Goal: Task Accomplishment & Management: Complete application form

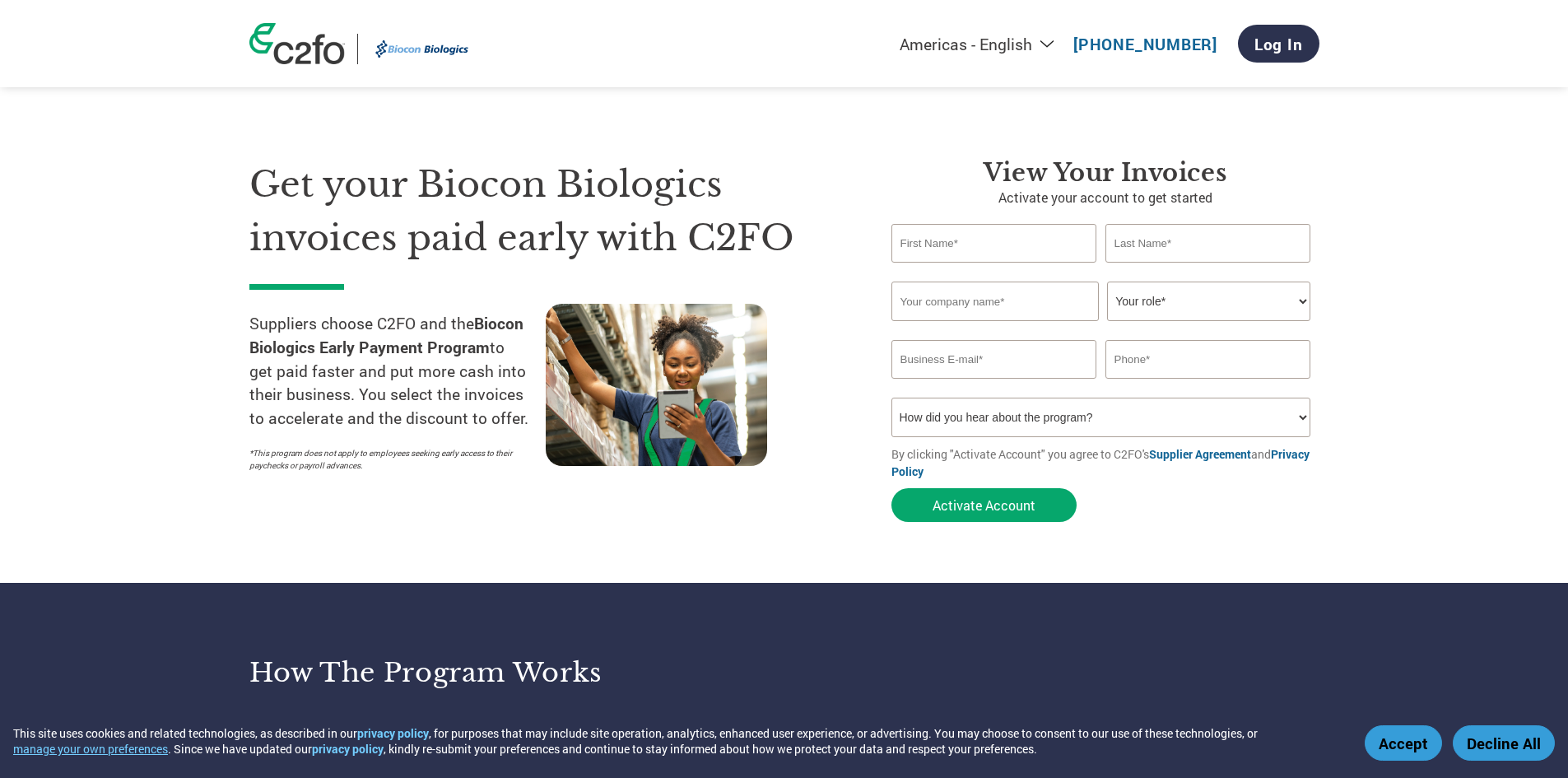
click at [1214, 411] on select "How did you hear about the program? Received a letter Email Social Media Online…" at bounding box center [1101, 417] width 420 height 40
click at [1199, 301] on select "Your role* CFO Controller Credit Manager Finance Director Treasurer CEO Preside…" at bounding box center [1207, 301] width 203 height 40
click at [986, 251] on input "text" at bounding box center [994, 243] width 206 height 39
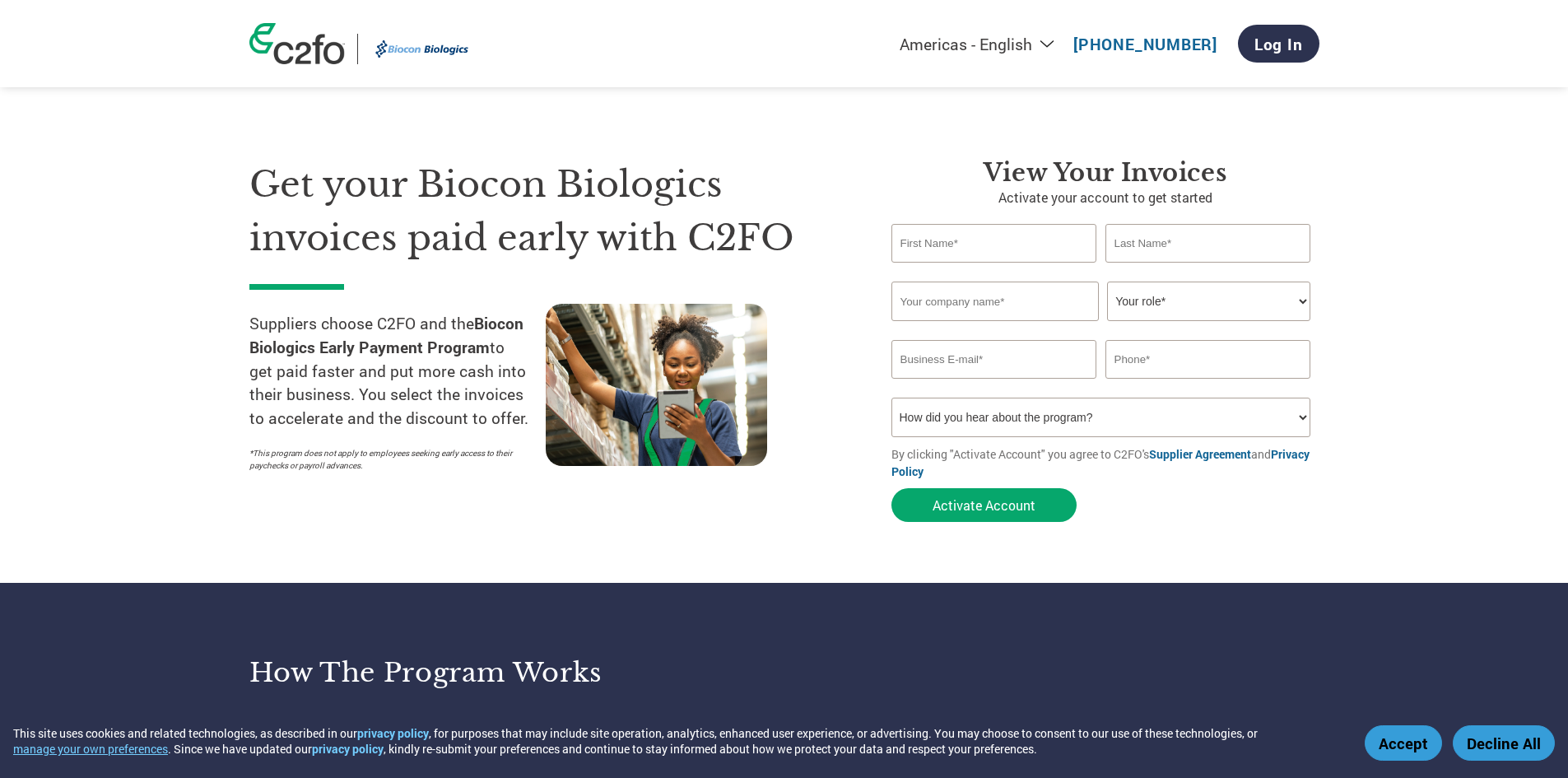
click at [1014, 250] on input "text" at bounding box center [994, 243] width 206 height 39
click at [1155, 369] on input "text" at bounding box center [1208, 359] width 206 height 39
click at [1301, 423] on select "How did you hear about the program? Received a letter Email Social Media Online…" at bounding box center [1101, 417] width 420 height 40
click at [1372, 406] on section "Get your Biocon Biologics invoices paid early with C2FO Suppliers choose C2FO a…" at bounding box center [784, 324] width 1568 height 517
click at [1296, 421] on select "How did you hear about the program? Received a letter Email Social Media Online…" at bounding box center [1101, 417] width 420 height 40
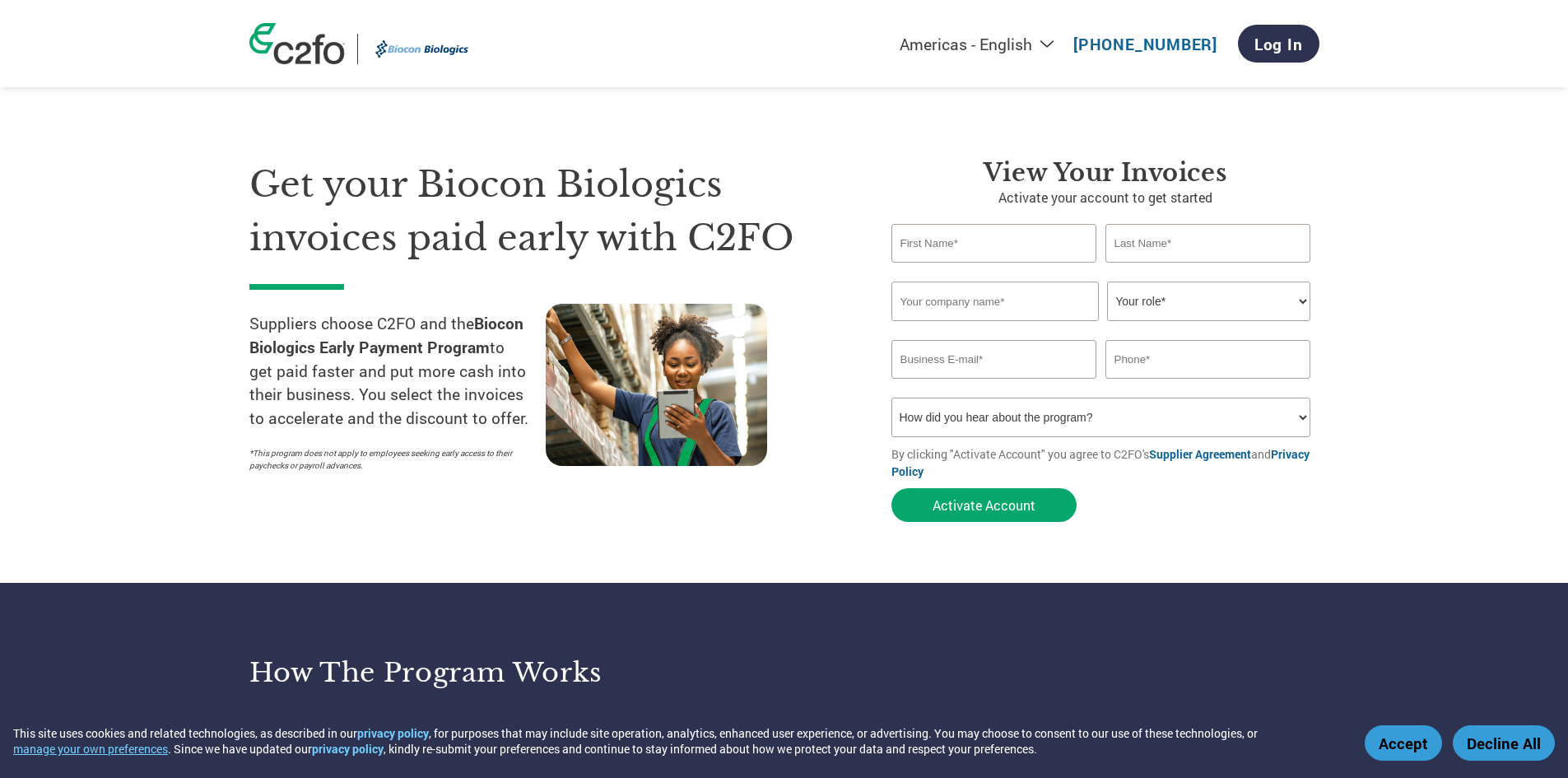
select select "Email"
click at [891, 397] on select "How did you hear about the program? Received a letter Email Social Media Online…" at bounding box center [1101, 417] width 420 height 40
click at [1011, 510] on button "Activate Account" at bounding box center [984, 505] width 185 height 34
click at [1012, 367] on input "email" at bounding box center [994, 359] width 206 height 39
click at [1077, 420] on select "How did you hear about the program? Received a letter Email Social Media Online…" at bounding box center [1101, 417] width 420 height 40
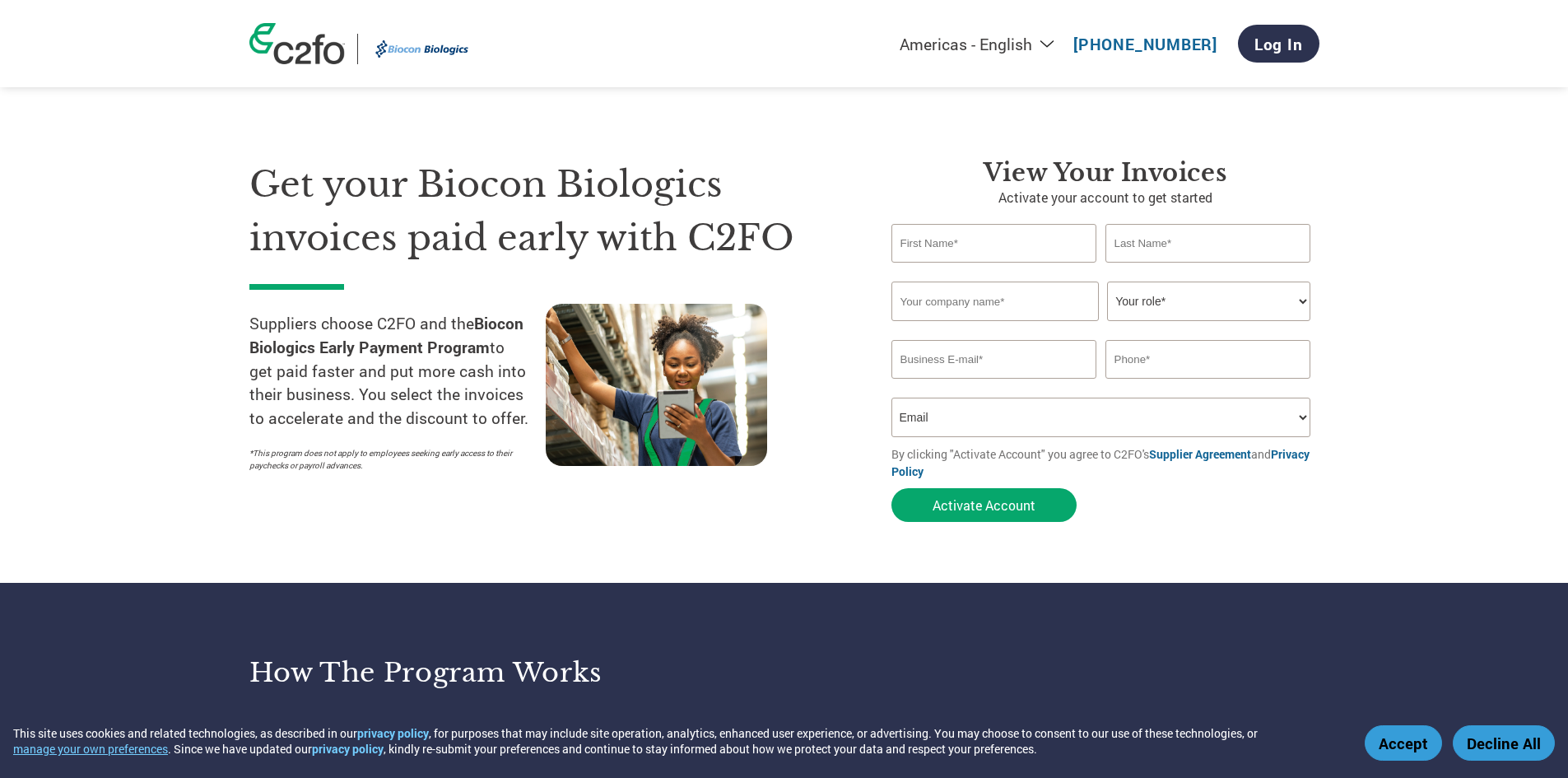
click at [891, 397] on select "How did you hear about the program? Received a letter Email Social Media Online…" at bounding box center [1101, 417] width 420 height 40
click at [1165, 372] on input "text" at bounding box center [1208, 359] width 206 height 39
click at [1045, 368] on input "email" at bounding box center [994, 359] width 206 height 39
click at [1167, 321] on div "Invalid company name or company name is too long" at bounding box center [1105, 330] width 428 height 19
click at [1285, 305] on select "Your role* CFO Controller Credit Manager Finance Director Treasurer CEO Preside…" at bounding box center [1207, 301] width 203 height 40
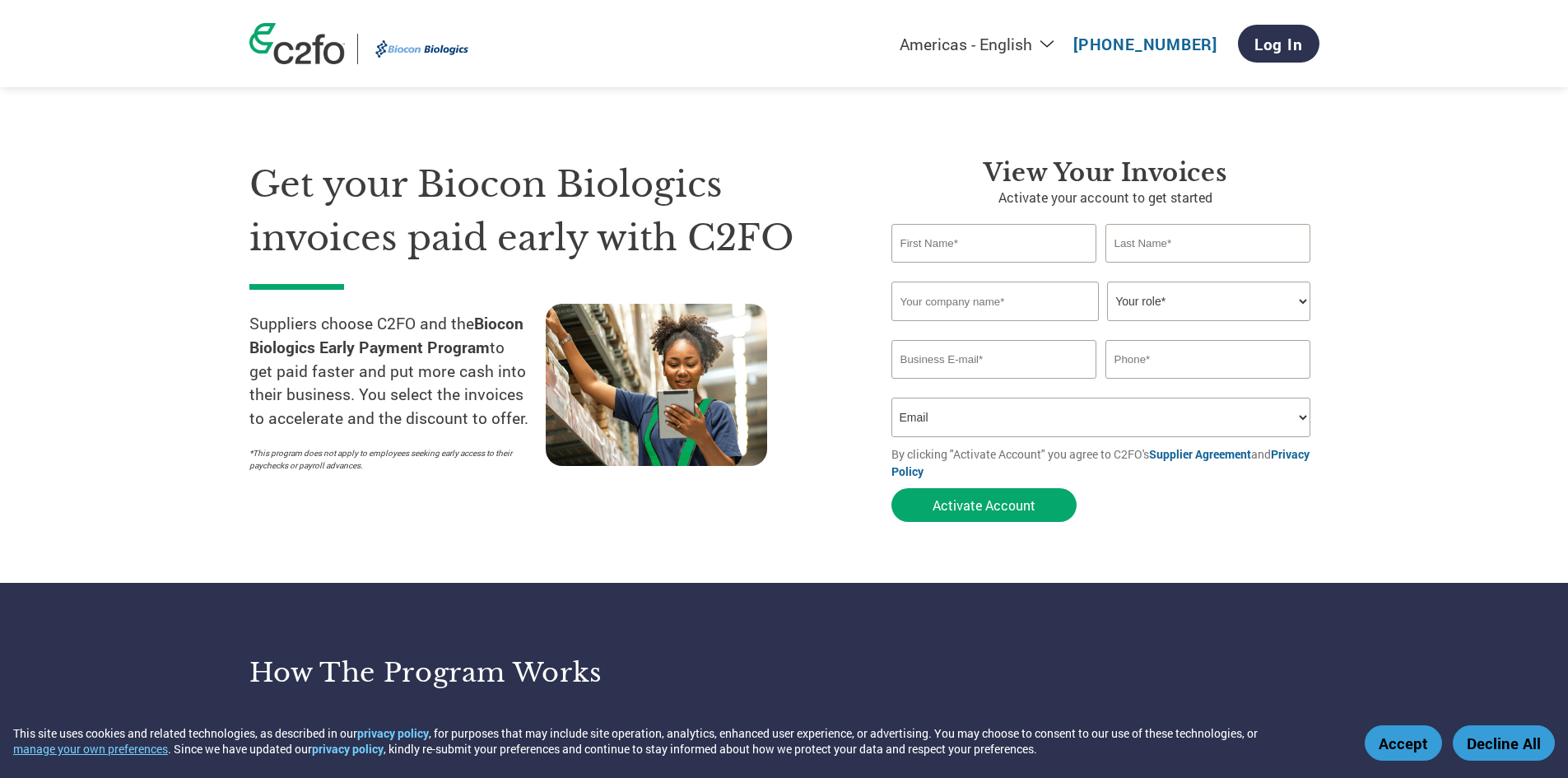
click at [1348, 449] on section "Get your Biocon Biologics invoices paid early with C2FO Suppliers choose C2FO a…" at bounding box center [784, 324] width 1568 height 517
click at [1296, 352] on input "text" at bounding box center [1208, 359] width 206 height 39
click at [1296, 304] on select "Your role* CFO Controller Credit Manager Finance Director Treasurer CEO Preside…" at bounding box center [1207, 301] width 203 height 40
select select "OWNER_FOUNDER"
click at [1106, 281] on select "Your role* CFO Controller Credit Manager Finance Director Treasurer CEO Preside…" at bounding box center [1207, 301] width 203 height 40
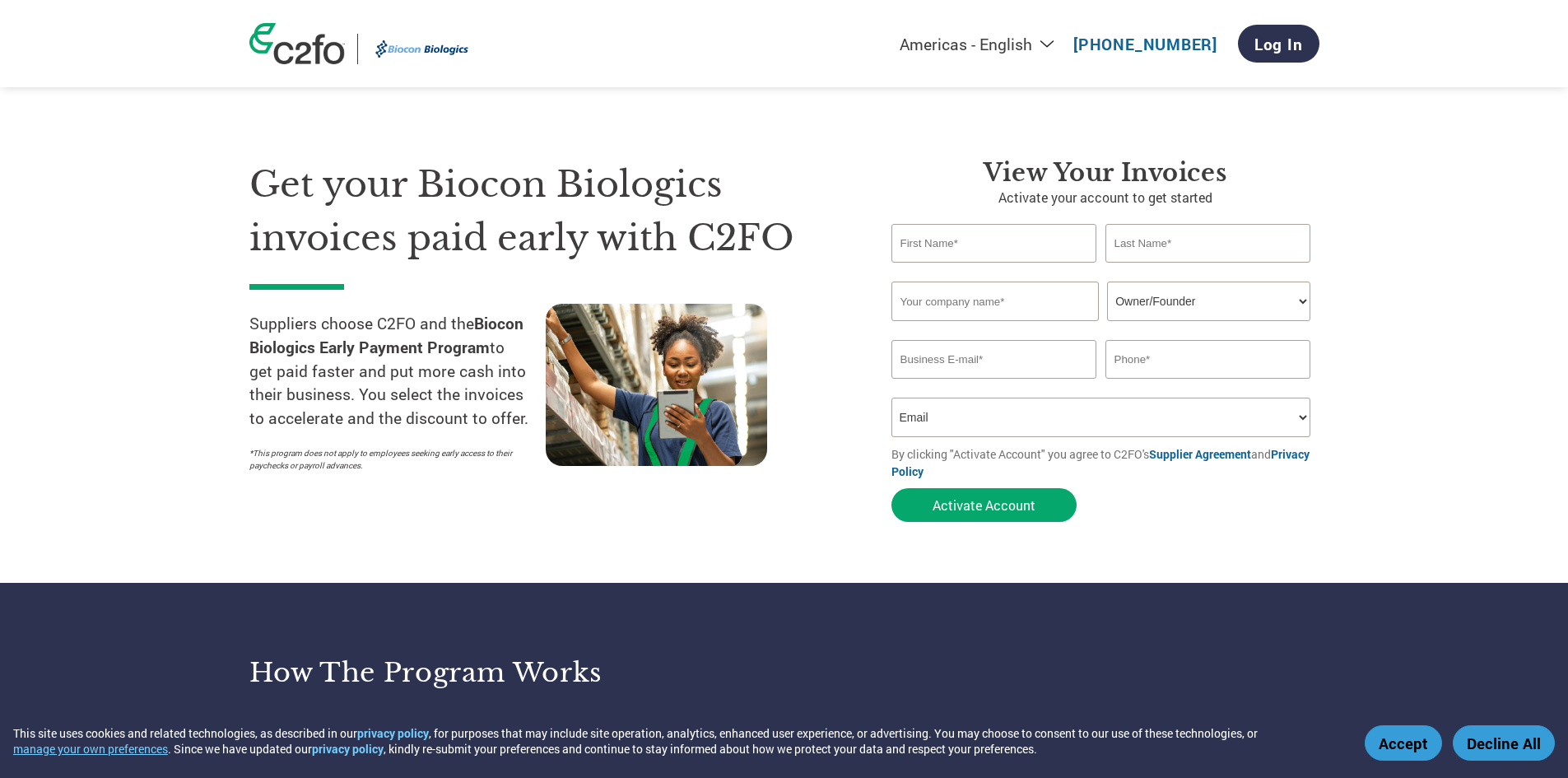
click at [1232, 366] on input "text" at bounding box center [1208, 359] width 206 height 39
click at [993, 259] on input "text" at bounding box center [994, 243] width 206 height 39
type input "M"
type input "Chenga Reddy"
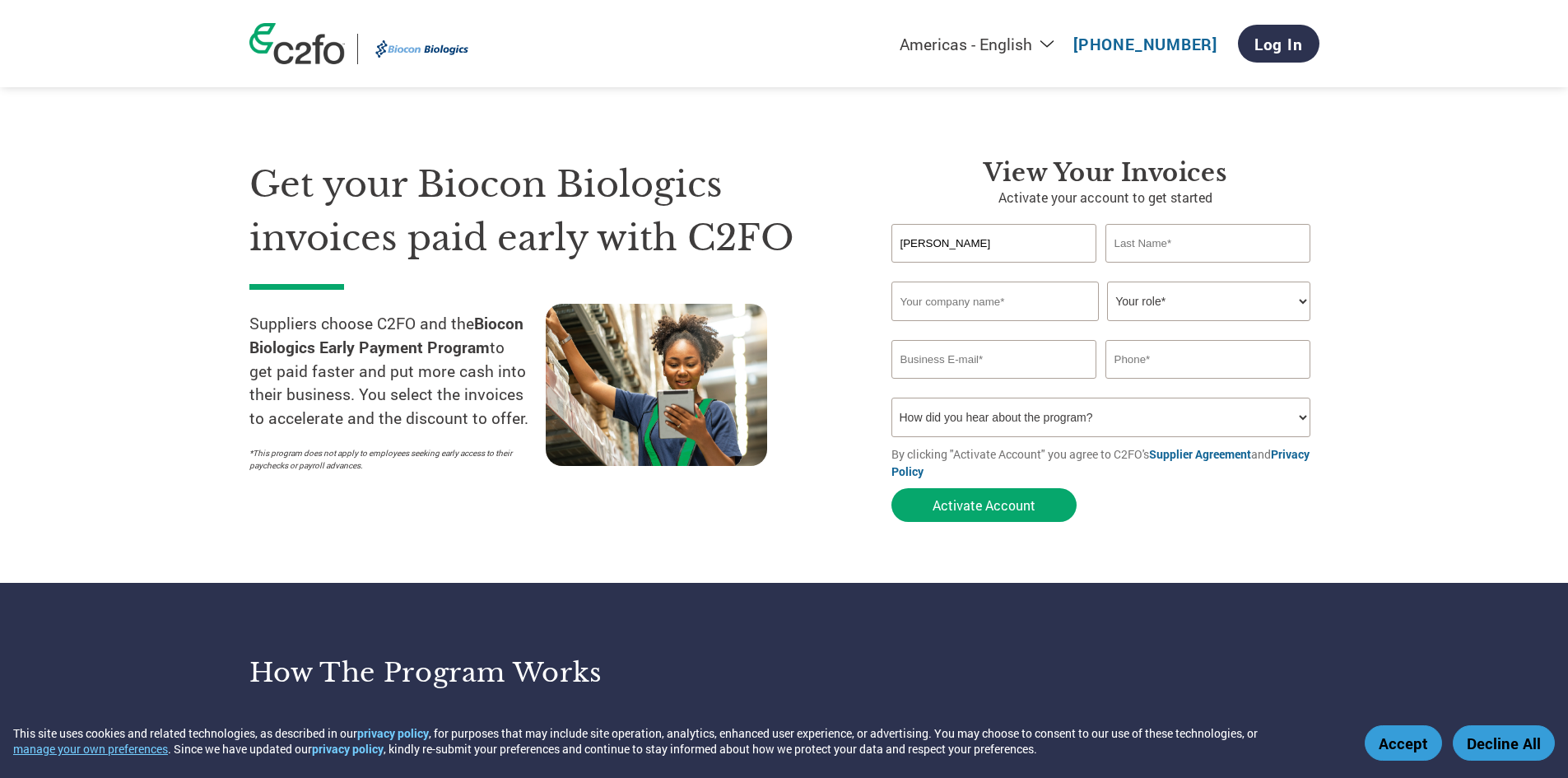
click at [1182, 245] on input "text" at bounding box center [1208, 243] width 206 height 39
type input "Modem"
click at [1027, 314] on input "text" at bounding box center [994, 301] width 207 height 40
type input "Citrus Packaging Solutions Pvt Ltd"
click at [1295, 318] on select "Your role* CFO Controller Credit Manager Finance Director Treasurer CEO Preside…" at bounding box center [1207, 301] width 203 height 40
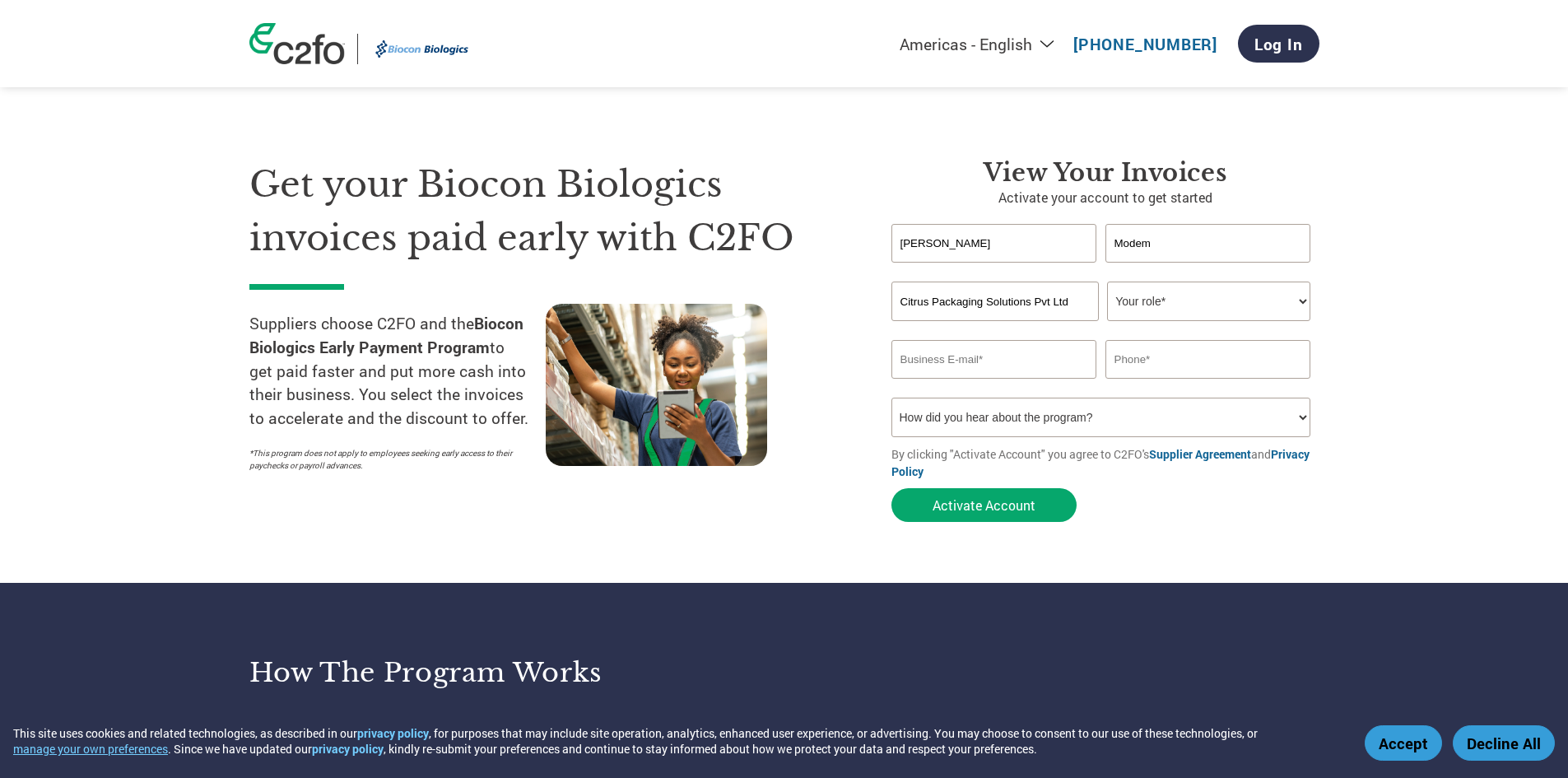
select select "OWNER_FOUNDER"
click at [1106, 281] on select "Your role* CFO Controller Credit Manager Finance Director Treasurer CEO Preside…" at bounding box center [1207, 301] width 203 height 40
click at [1049, 365] on input "email" at bounding box center [994, 359] width 206 height 39
click at [967, 368] on input "email" at bounding box center [994, 359] width 206 height 39
type input "info@citruspack.com"
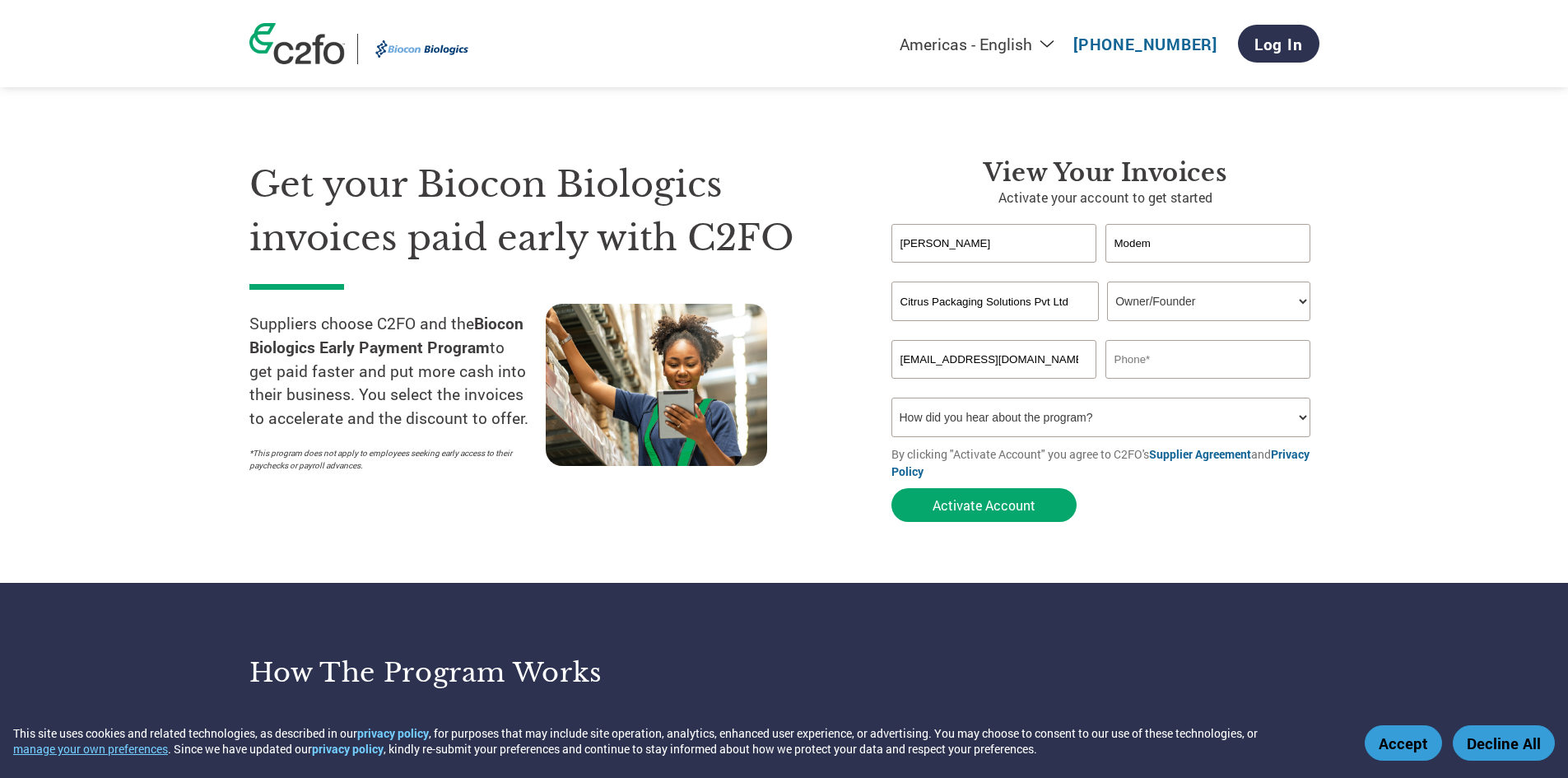
click at [1230, 360] on input "text" at bounding box center [1208, 359] width 206 height 39
click at [1274, 427] on select "How did you hear about the program? Received a letter Email Social Media Online…" at bounding box center [1101, 417] width 420 height 40
select select "Email"
click at [891, 397] on select "How did you hear about the program? Received a letter Email Social Media Online…" at bounding box center [1101, 417] width 420 height 40
click at [1145, 368] on input "text" at bounding box center [1208, 359] width 206 height 39
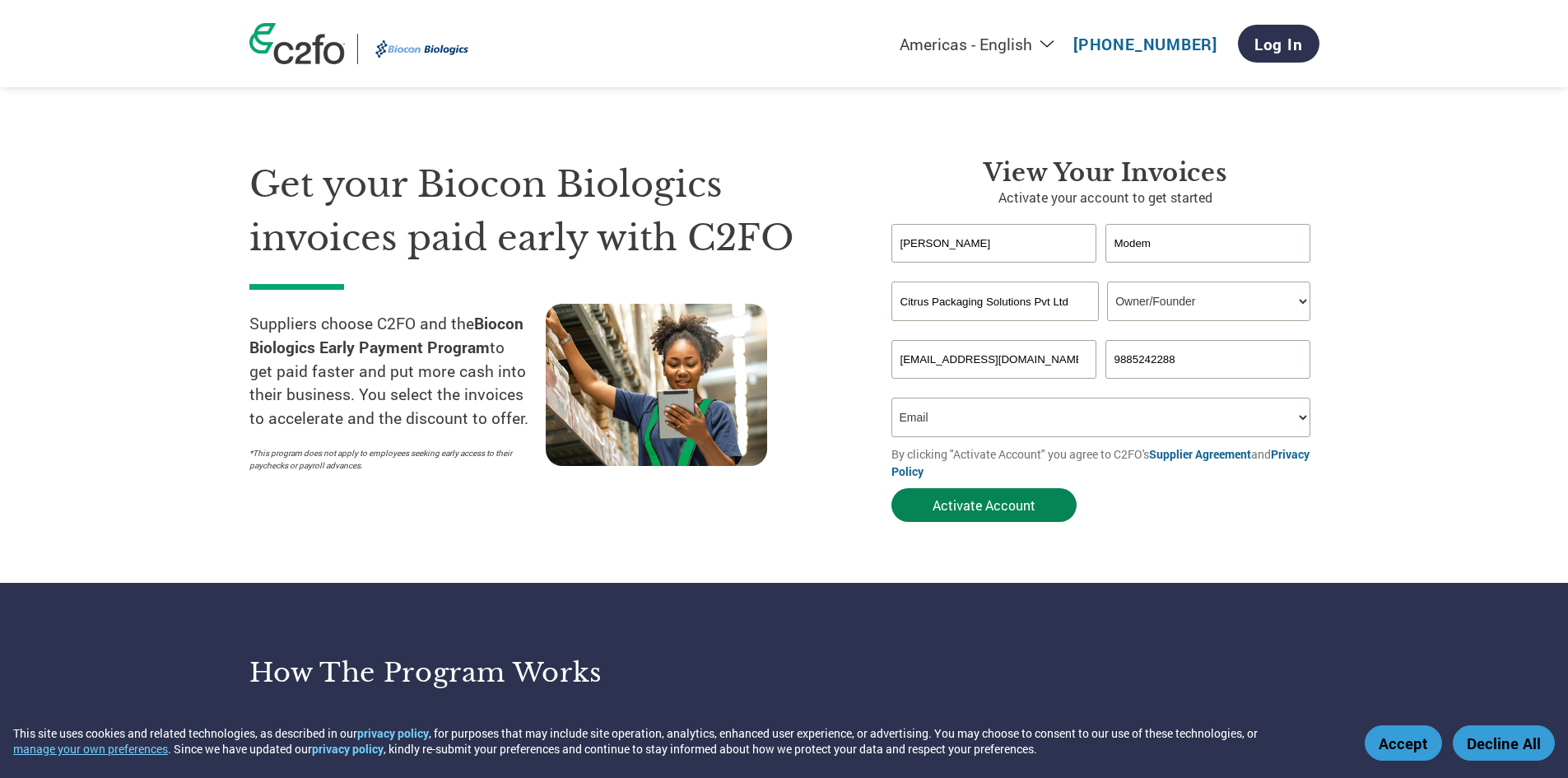
type input "9885242288"
click at [996, 505] on button "Activate Account" at bounding box center [984, 505] width 185 height 34
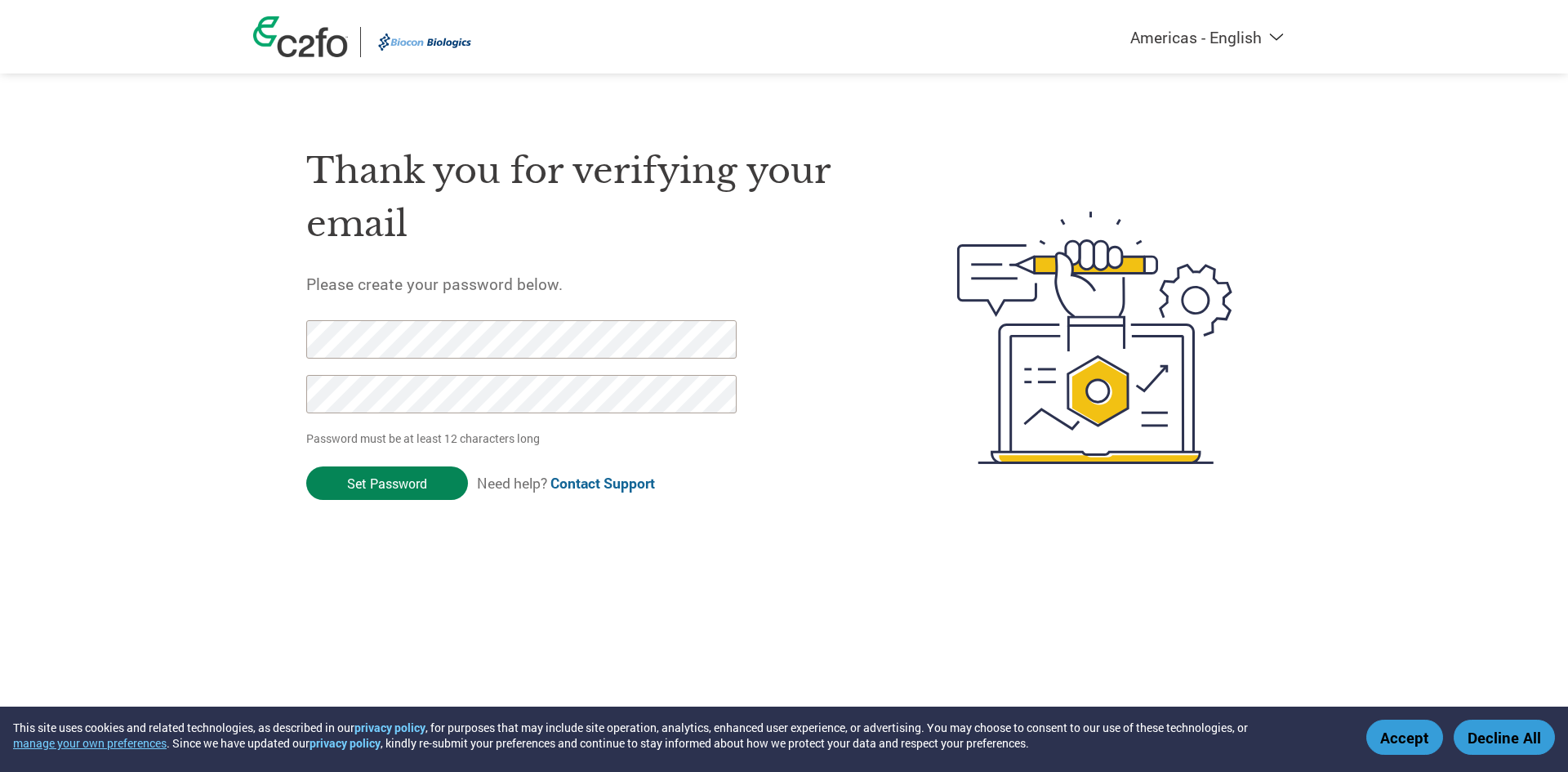
click at [370, 486] on input "Set Password" at bounding box center [387, 483] width 161 height 33
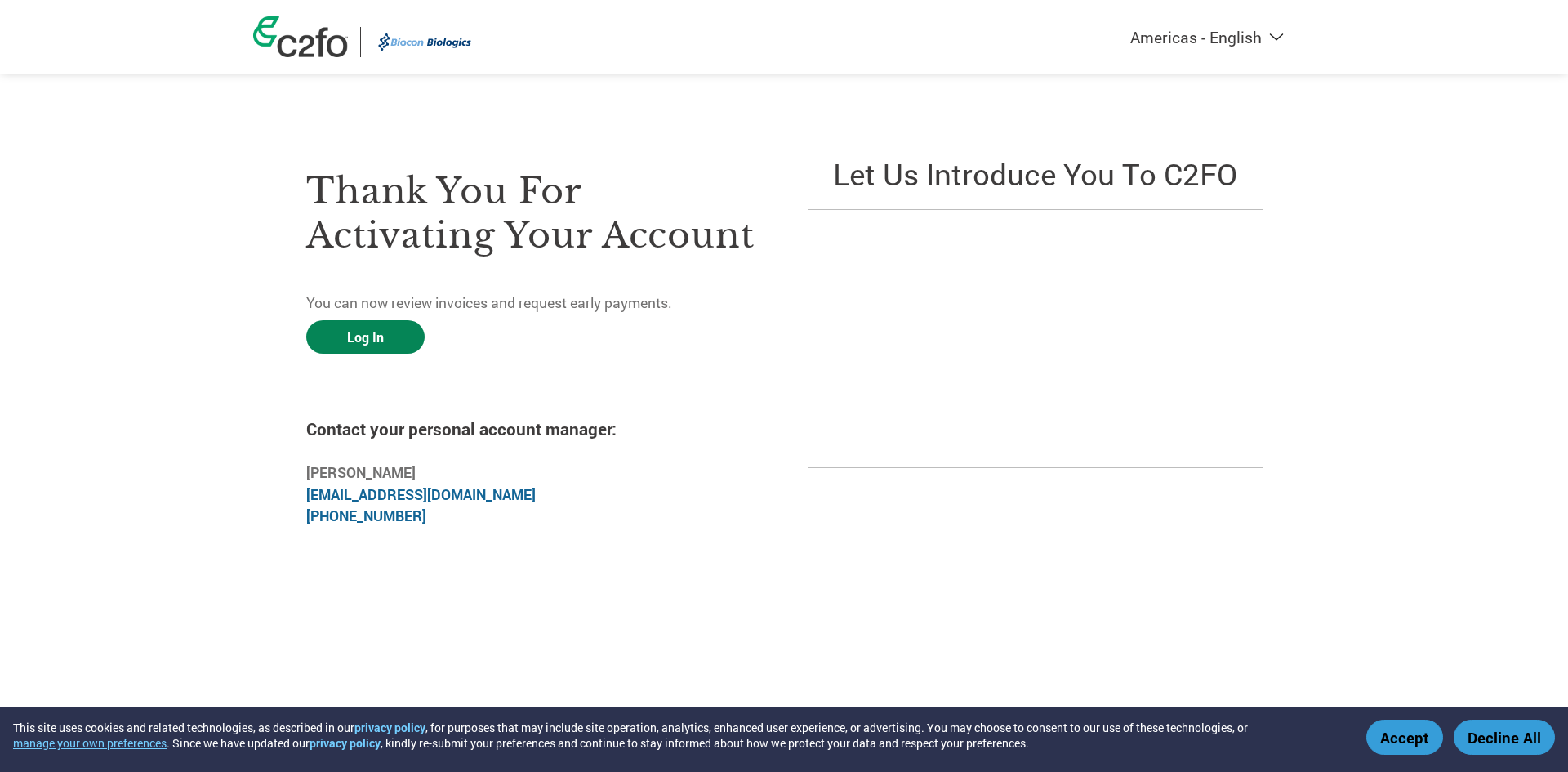
click at [376, 340] on link "Log In" at bounding box center [366, 337] width 118 height 33
